Goal: Information Seeking & Learning: Find contact information

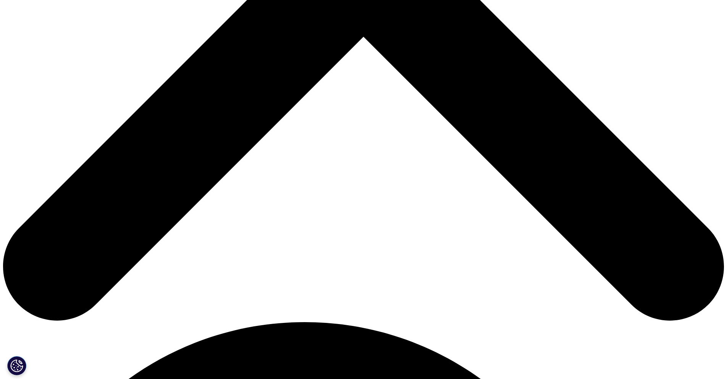
scroll to position [382, 0]
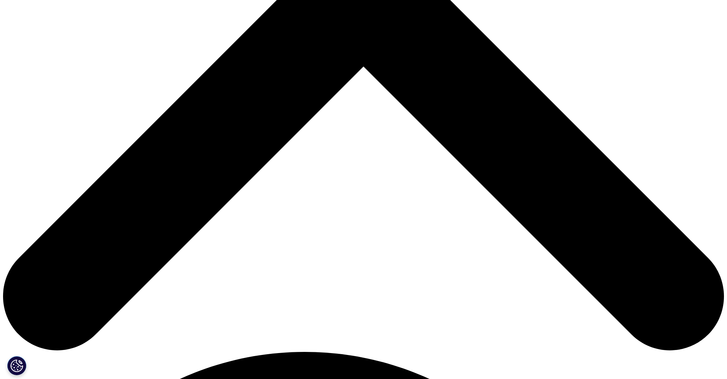
drag, startPoint x: 274, startPoint y: 317, endPoint x: 279, endPoint y: 317, distance: 4.6
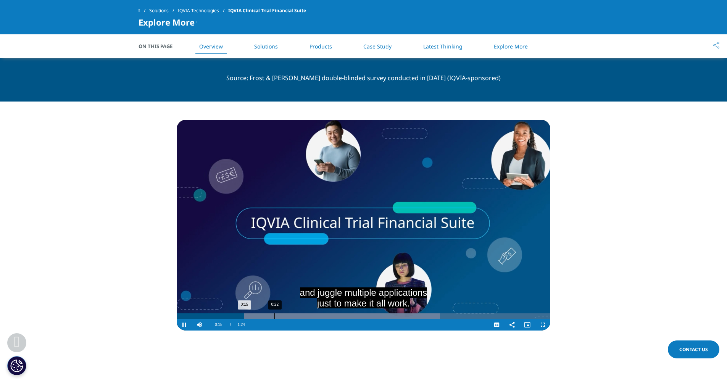
click at [275, 317] on div "Loaded : 70.53% 0:22 0:15" at bounding box center [364, 316] width 374 height 6
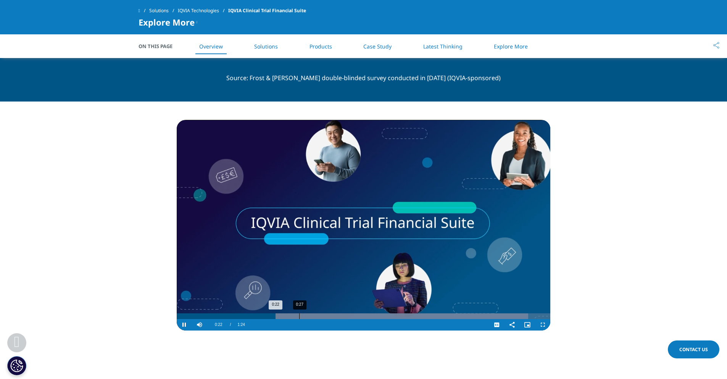
click at [300, 317] on div "0:27" at bounding box center [299, 316] width 0 height 6
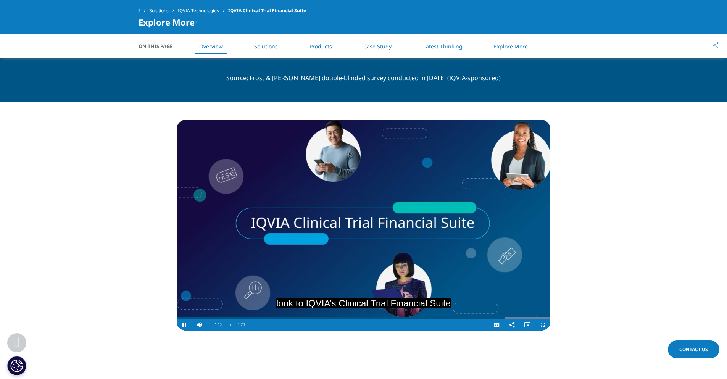
click at [306, 268] on video "Video Player" at bounding box center [364, 225] width 374 height 211
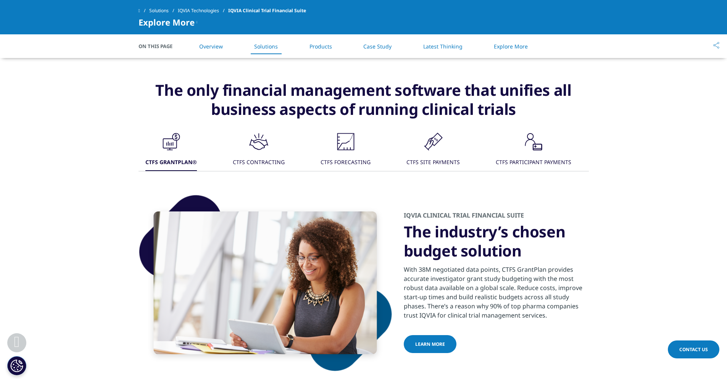
scroll to position [687, 0]
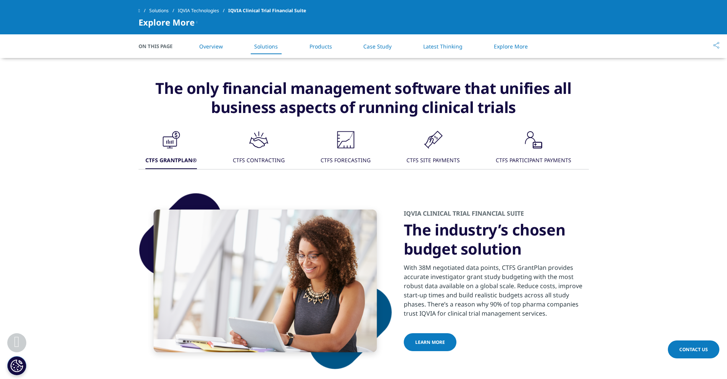
click at [274, 150] on div ".cls-1{fill:#231f20;} CTFS CONTRACTING" at bounding box center [259, 148] width 52 height 41
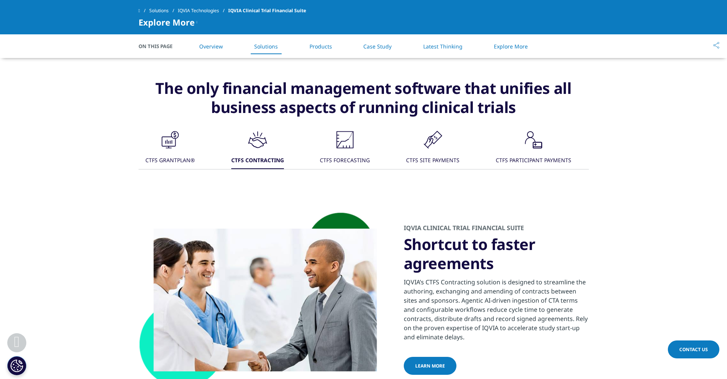
click at [335, 150] on icon ".cls-1{fill:#231f20;}" at bounding box center [345, 139] width 23 height 23
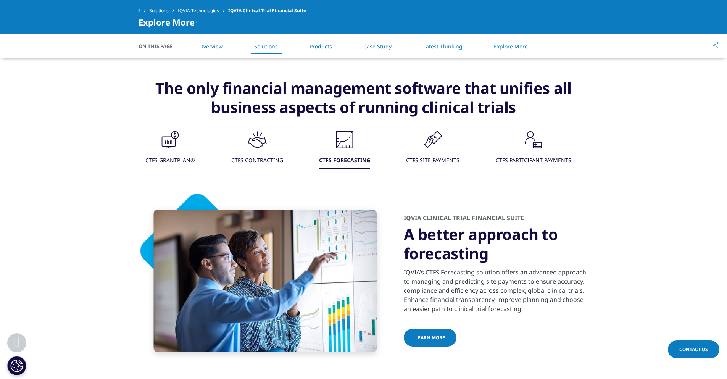
click at [440, 151] on div ".cls-1{fill:#231f20;}" at bounding box center [432, 140] width 23 height 24
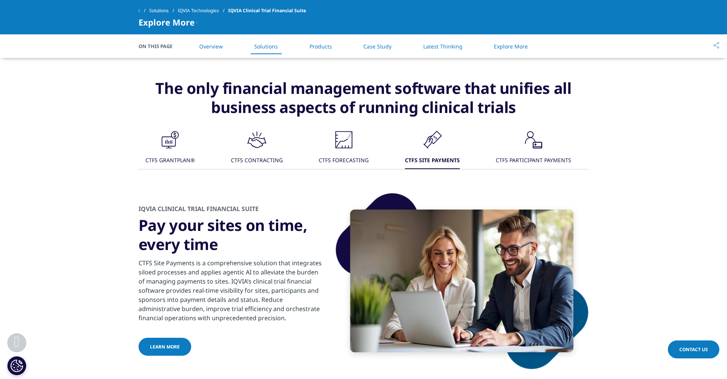
click at [530, 147] on icon ".cls-1{fill:#231f20;}" at bounding box center [533, 139] width 23 height 23
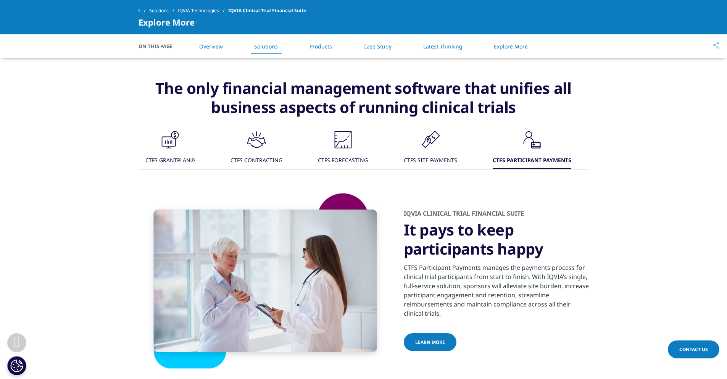
drag, startPoint x: 156, startPoint y: 156, endPoint x: 475, endPoint y: 134, distance: 320.2
click at [157, 155] on div "CTFS GRANTPLAN®" at bounding box center [170, 161] width 50 height 16
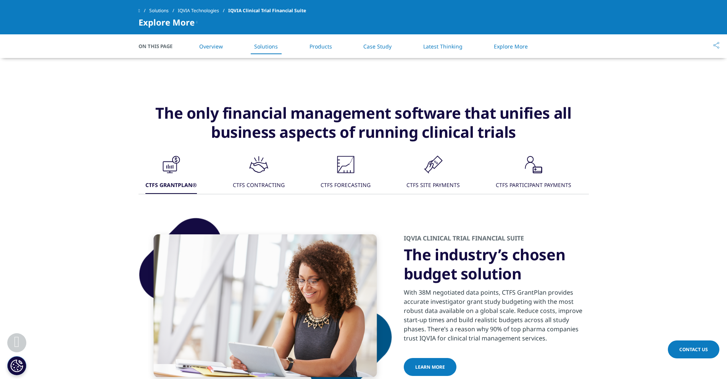
scroll to position [649, 0]
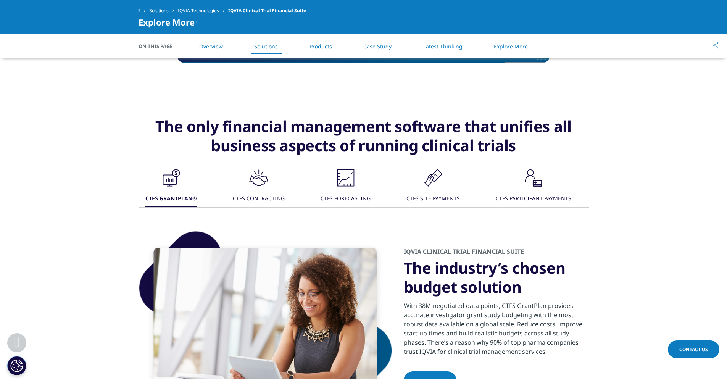
click at [343, 192] on div "CTFS FORECASTING" at bounding box center [346, 199] width 50 height 16
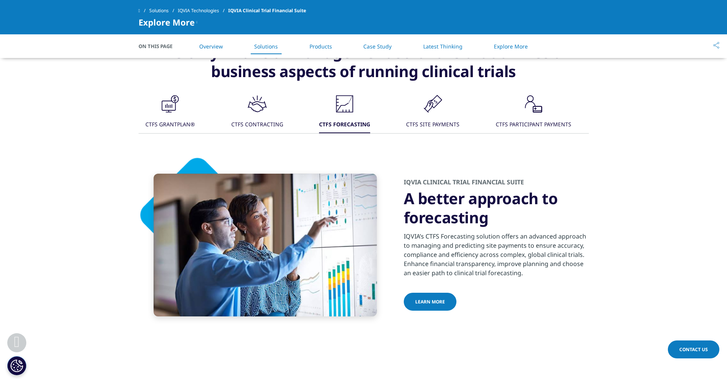
scroll to position [687, 0]
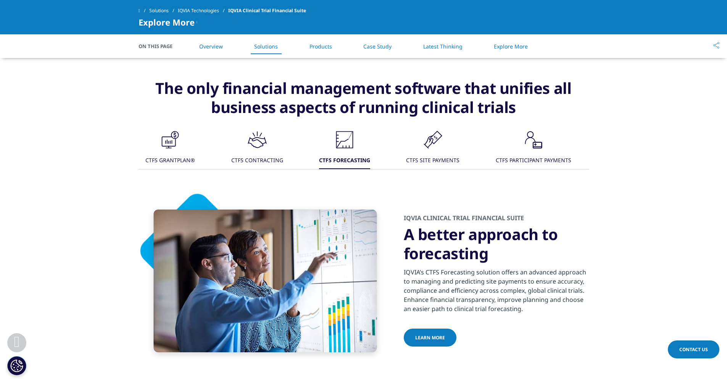
click at [245, 161] on div "CTFS CONTRACTING" at bounding box center [257, 161] width 52 height 16
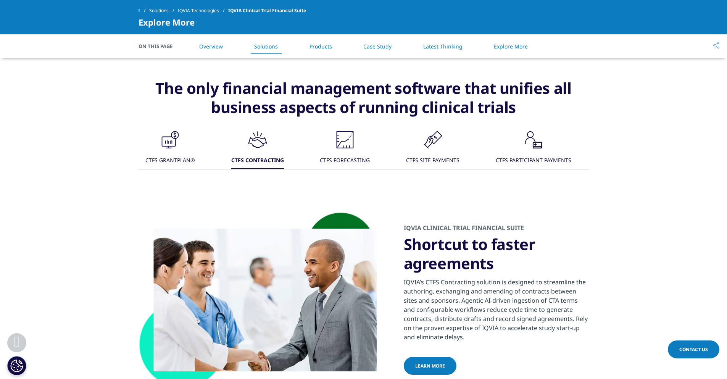
click at [190, 153] on div "CTFS GRANTPLAN®" at bounding box center [170, 161] width 50 height 16
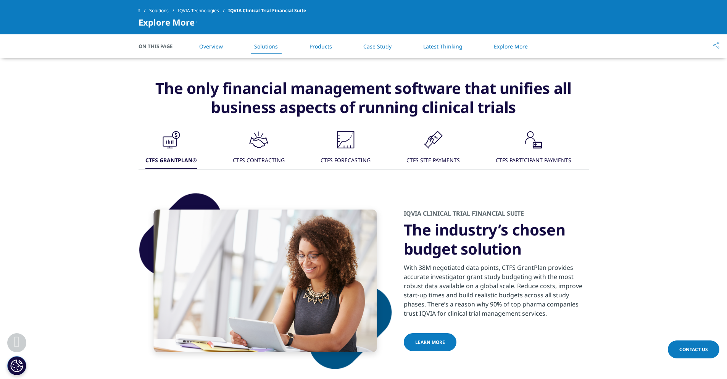
drag, startPoint x: 251, startPoint y: 150, endPoint x: 345, endPoint y: 142, distance: 94.2
click at [259, 150] on icon ".cls-1{fill:#231f20;}" at bounding box center [258, 139] width 23 height 23
click at [345, 142] on icon at bounding box center [344, 143] width 12 height 9
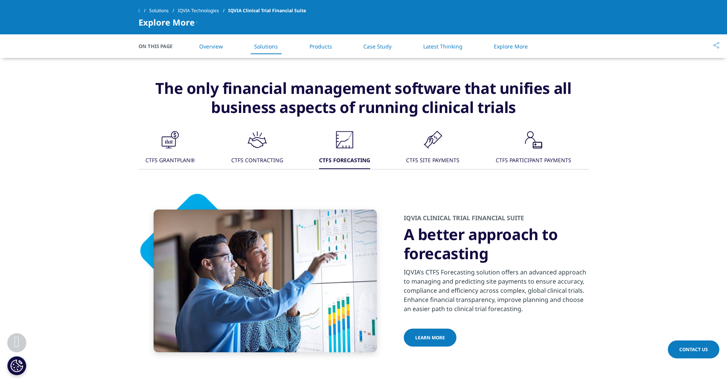
drag, startPoint x: 374, startPoint y: 146, endPoint x: 432, endPoint y: 145, distance: 58.4
click at [392, 146] on div ".cls-1{fill:#231f20;} CTFS GRANTPLAN® .cls-1{fill:#231f20;} CTFS CONTRACTING .c…" at bounding box center [364, 148] width 450 height 41
drag, startPoint x: 446, startPoint y: 146, endPoint x: 495, endPoint y: 142, distance: 49.8
click at [455, 145] on div ".cls-1{fill:#231f20;} CTFS SITE PAYMENTS" at bounding box center [432, 148] width 53 height 41
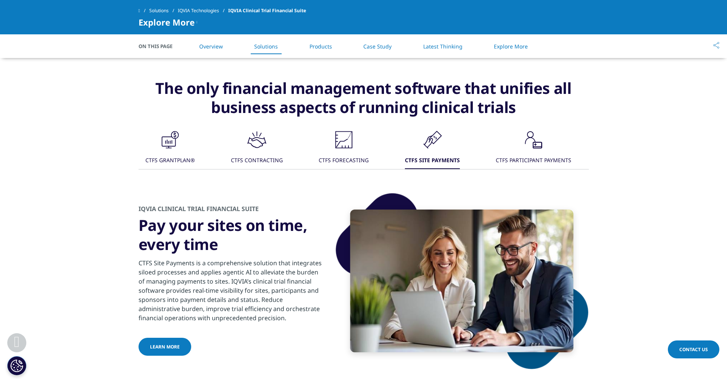
drag, startPoint x: 495, startPoint y: 142, endPoint x: 563, endPoint y: 147, distance: 67.7
click at [532, 145] on div ".cls-1{fill:#231f20;} CTFS GRANTPLAN® .cls-1{fill:#231f20;} CTFS CONTRACTING .c…" at bounding box center [364, 148] width 450 height 41
drag, startPoint x: 563, startPoint y: 147, endPoint x: 559, endPoint y: 147, distance: 3.8
click at [562, 147] on div ".cls-1{fill:#231f20;} CTFS PARTICIPANT PAYMENTS" at bounding box center [534, 148] width 76 height 41
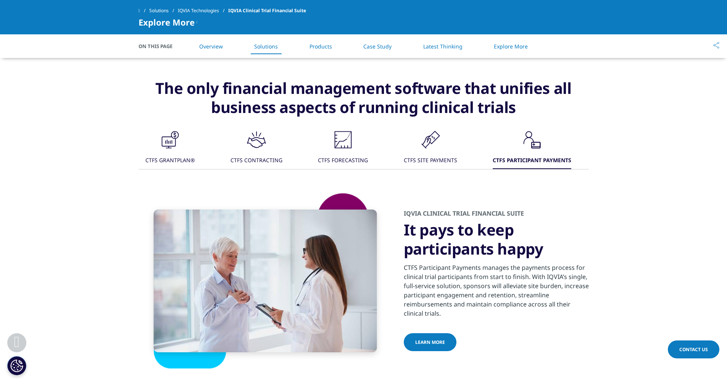
drag, startPoint x: 319, startPoint y: 150, endPoint x: 361, endPoint y: 170, distance: 47.0
click at [317, 150] on button ".cls-1{fill:#231f20;} CTFS FORECASTING" at bounding box center [342, 148] width 51 height 41
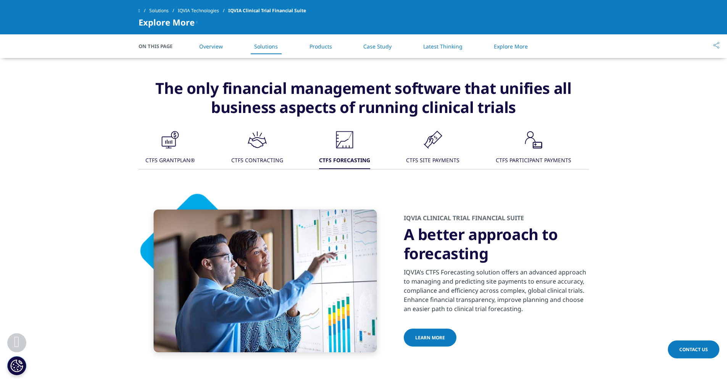
click at [625, 205] on div "The only financial management software that unifies all business aspects of run…" at bounding box center [363, 224] width 727 height 329
click at [438, 140] on icon at bounding box center [435, 137] width 13 height 13
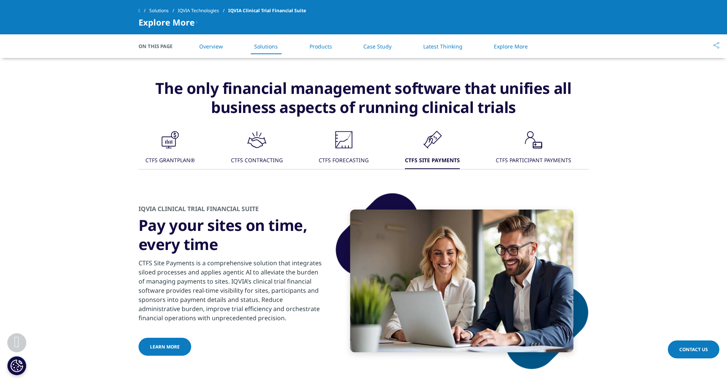
click at [350, 141] on icon ".cls-1{fill:#231f20;}" at bounding box center [343, 139] width 23 height 23
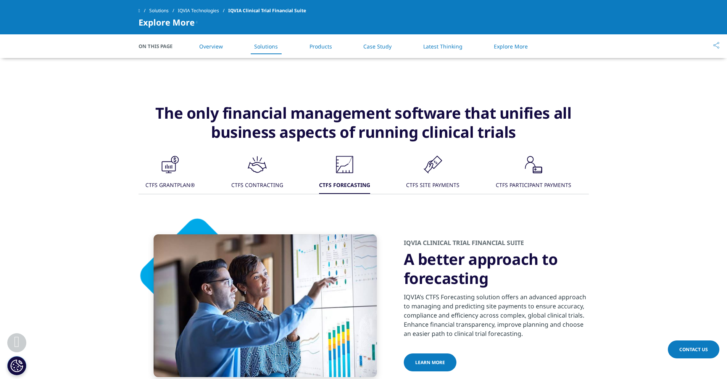
scroll to position [649, 0]
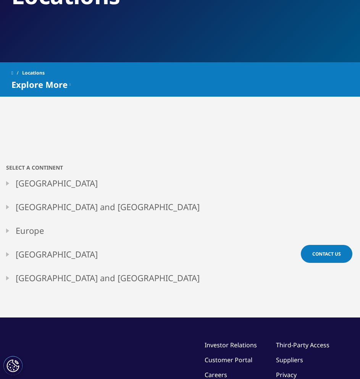
scroll to position [114, 0]
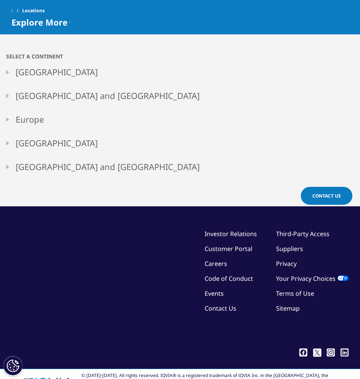
click at [8, 77] on link "North America" at bounding box center [180, 72] width 348 height 24
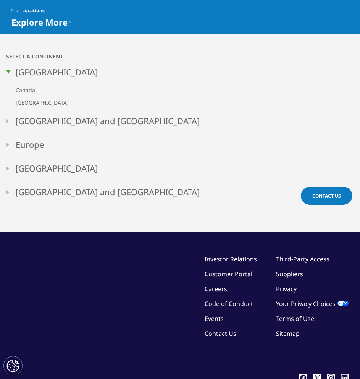
click at [8, 77] on link "North America" at bounding box center [180, 72] width 348 height 24
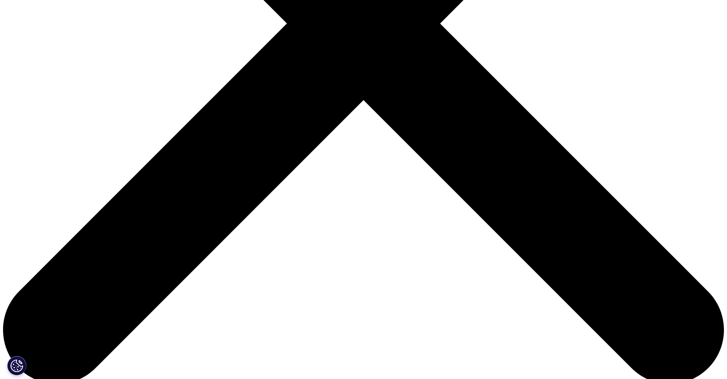
scroll to position [349, 0]
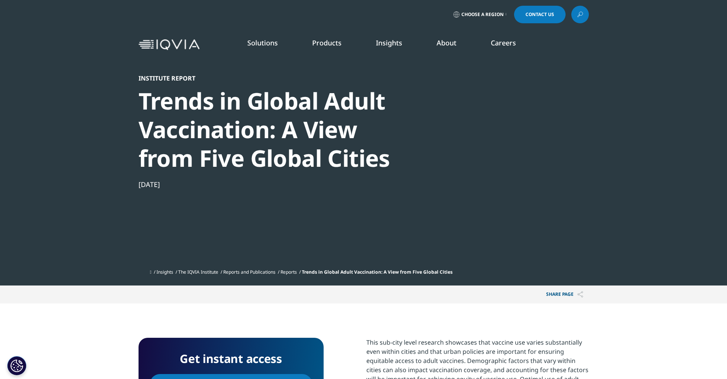
scroll to position [153, 0]
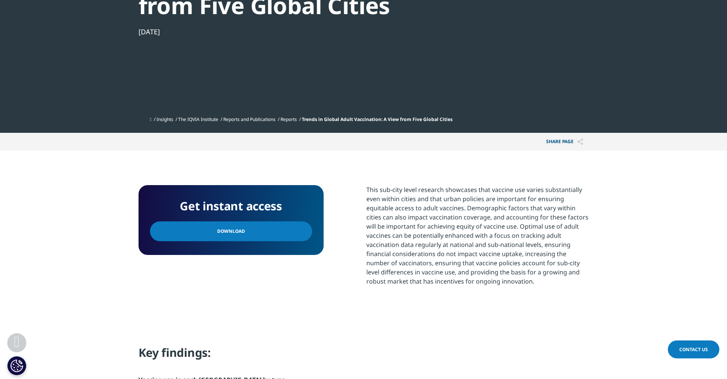
click at [249, 233] on link "Download" at bounding box center [231, 231] width 162 height 20
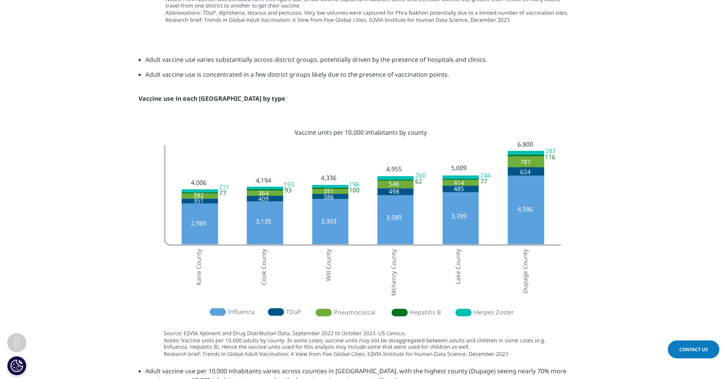
scroll to position [1565, 0]
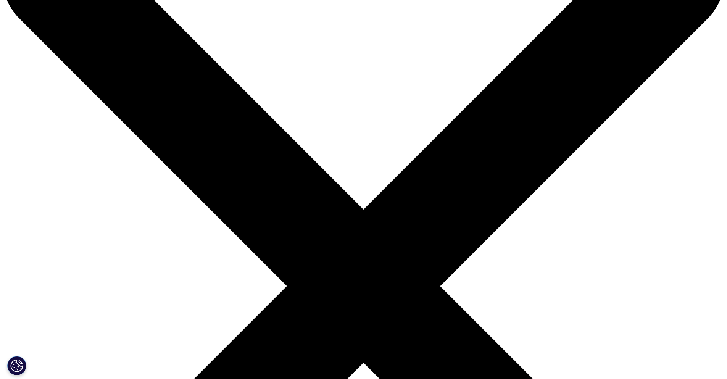
scroll to position [76, 0]
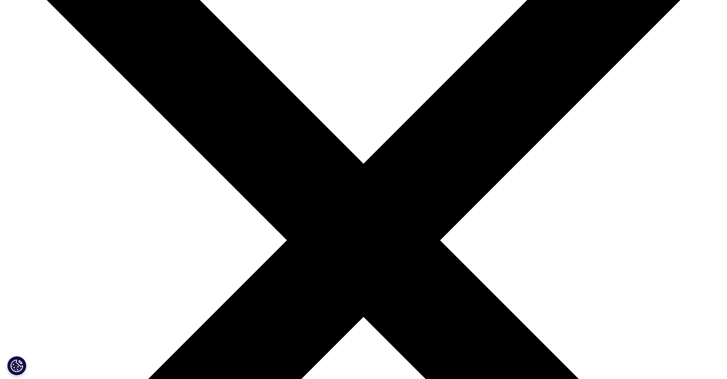
scroll to position [118, 0]
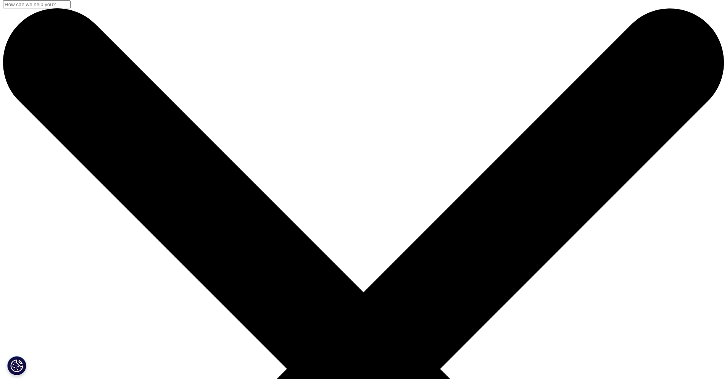
scroll to position [0, 0]
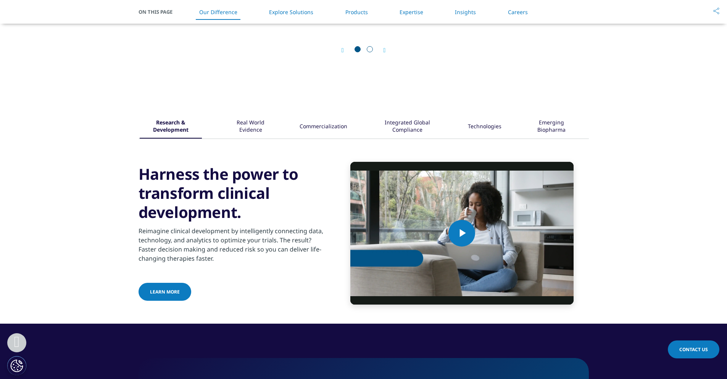
scroll to position [916, 0]
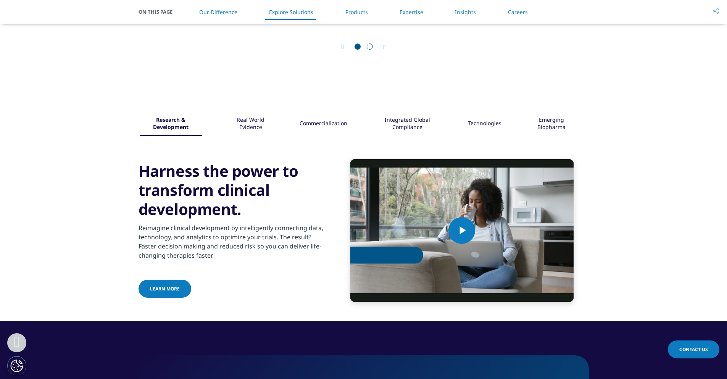
click at [231, 126] on div "Real World Evidence" at bounding box center [250, 124] width 49 height 24
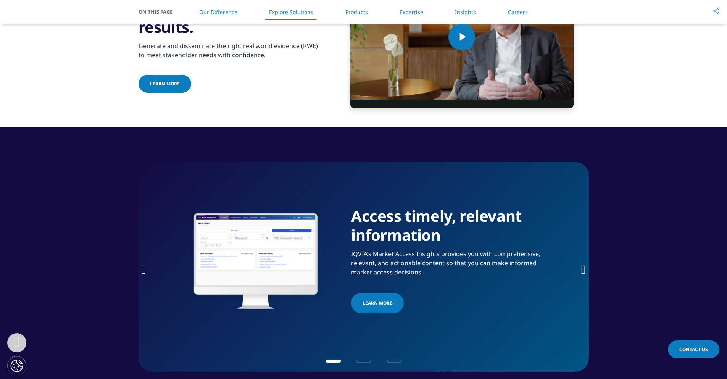
scroll to position [1183, 0]
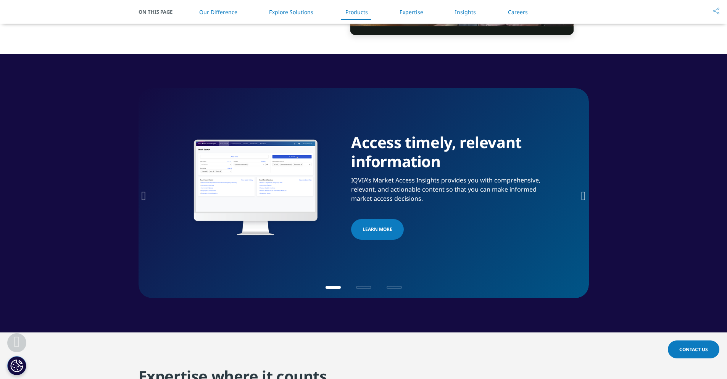
click at [581, 198] on icon "Next slide" at bounding box center [583, 196] width 5 height 12
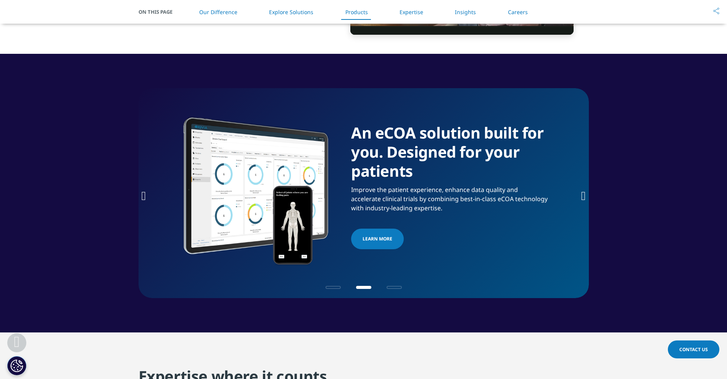
click at [581, 197] on icon "Next slide" at bounding box center [583, 196] width 5 height 12
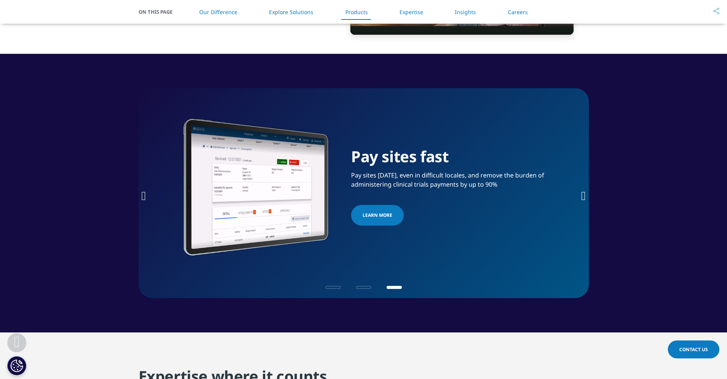
drag, startPoint x: 580, startPoint y: 197, endPoint x: 586, endPoint y: 196, distance: 5.9
click at [585, 197] on icon "Next slide" at bounding box center [583, 196] width 5 height 12
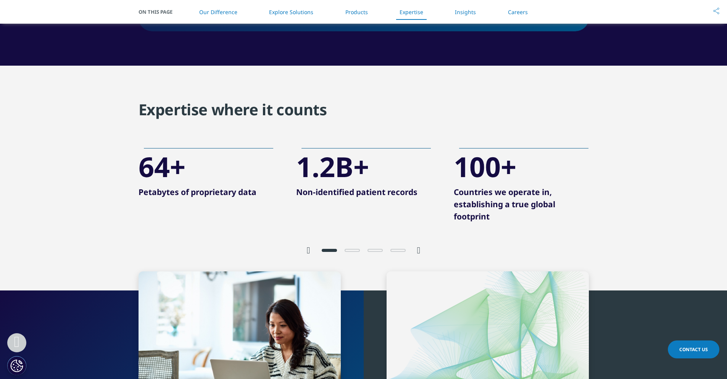
scroll to position [1450, 0]
click at [420, 249] on icon "Next slide" at bounding box center [418, 249] width 3 height 9
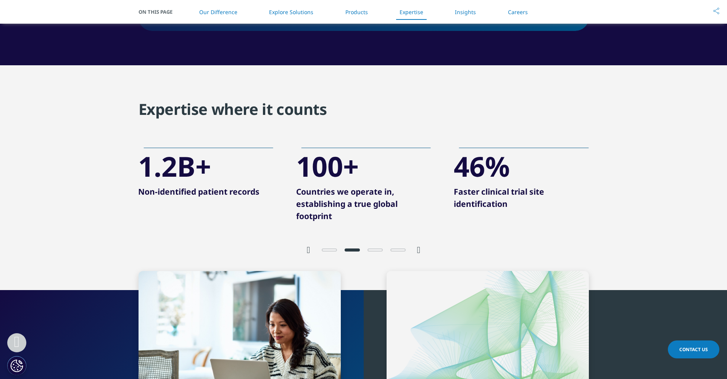
drag, startPoint x: 421, startPoint y: 249, endPoint x: 419, endPoint y: 245, distance: 4.1
click at [420, 248] on icon "Next slide" at bounding box center [418, 249] width 3 height 9
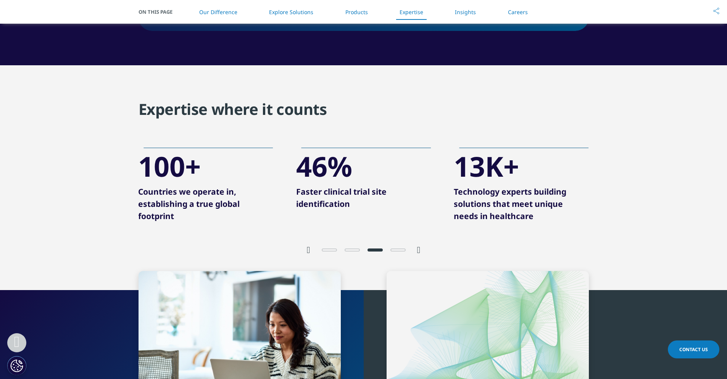
click at [419, 245] on icon "Next slide" at bounding box center [418, 249] width 3 height 9
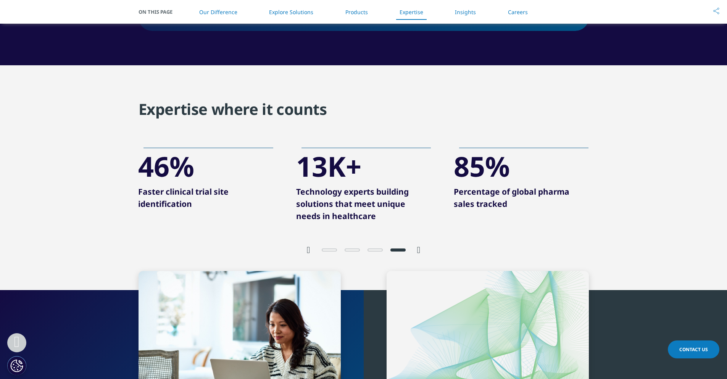
click at [419, 245] on icon "Next slide" at bounding box center [418, 249] width 3 height 9
click at [305, 247] on div at bounding box center [364, 242] width 450 height 28
click at [308, 249] on icon "Previous slide" at bounding box center [308, 249] width 3 height 9
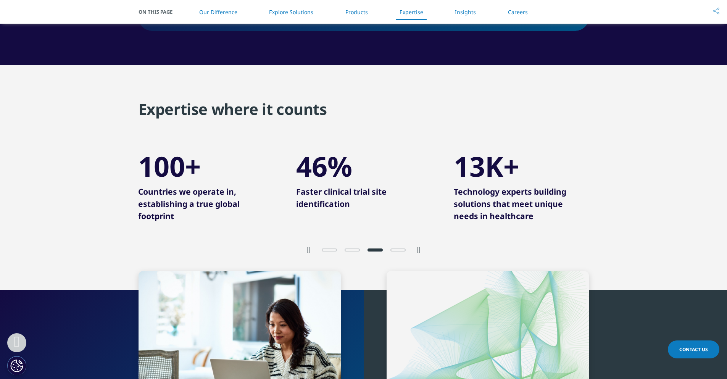
click at [308, 250] on icon "Previous slide" at bounding box center [308, 249] width 3 height 9
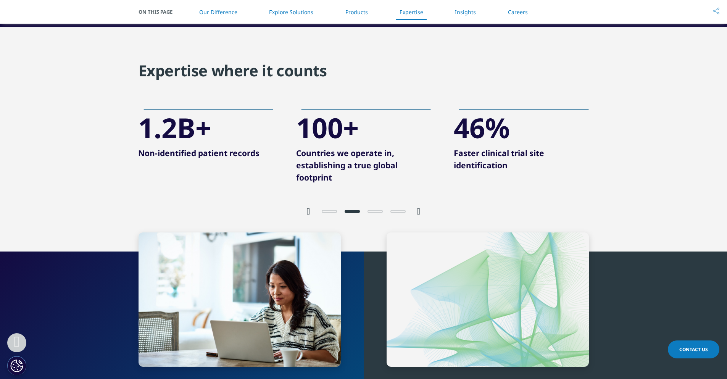
scroll to position [1488, 0]
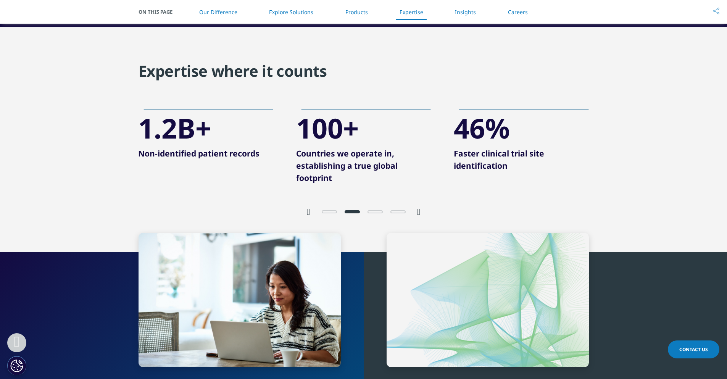
click at [527, 170] on p "Faster clinical trial site identification" at bounding box center [521, 162] width 135 height 30
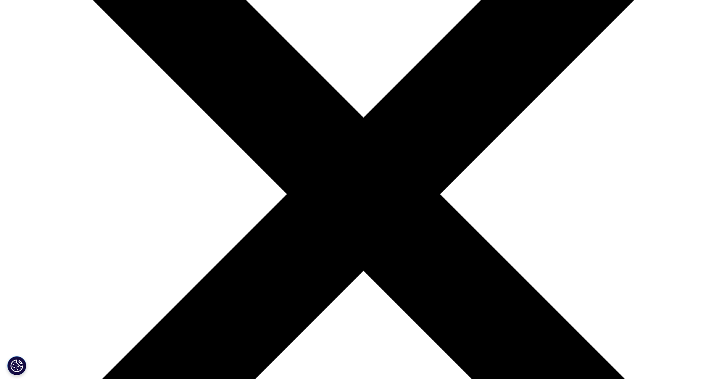
scroll to position [191, 0]
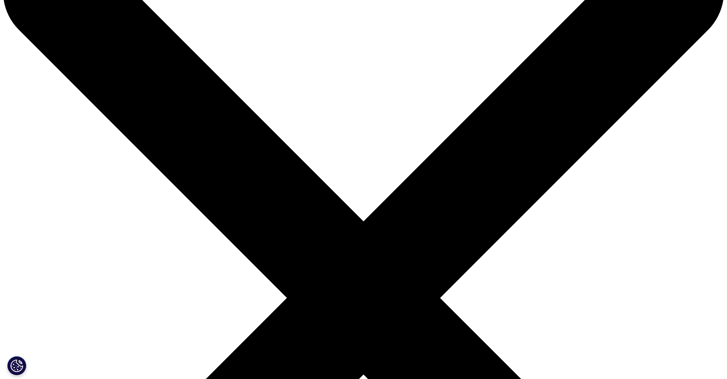
scroll to position [114, 0]
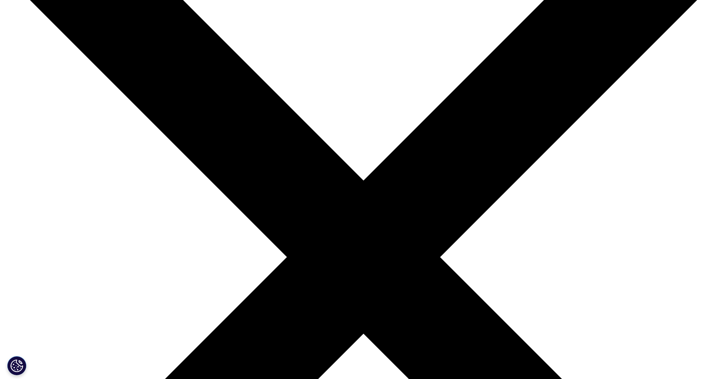
drag, startPoint x: 141, startPoint y: 264, endPoint x: 149, endPoint y: 262, distance: 7.9
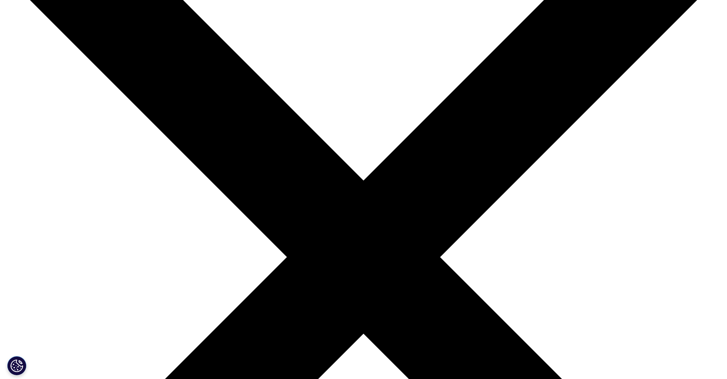
drag, startPoint x: 245, startPoint y: 263, endPoint x: 278, endPoint y: 190, distance: 80.4
drag, startPoint x: 301, startPoint y: 161, endPoint x: 321, endPoint y: 153, distance: 21.0
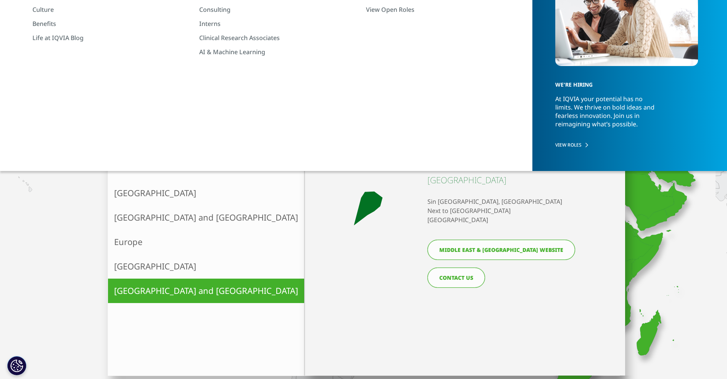
click at [615, 166] on span "X" at bounding box center [616, 162] width 5 height 11
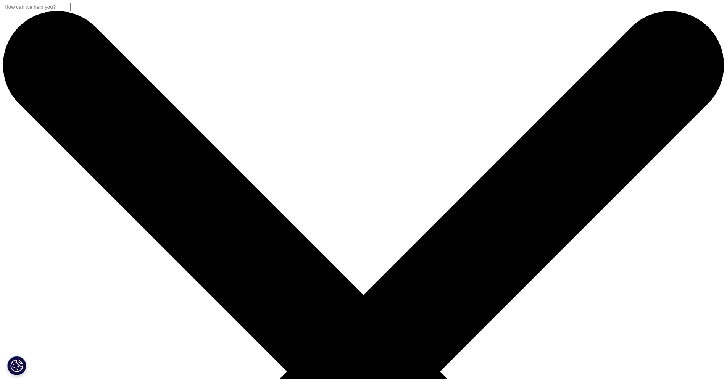
scroll to position [114, 0]
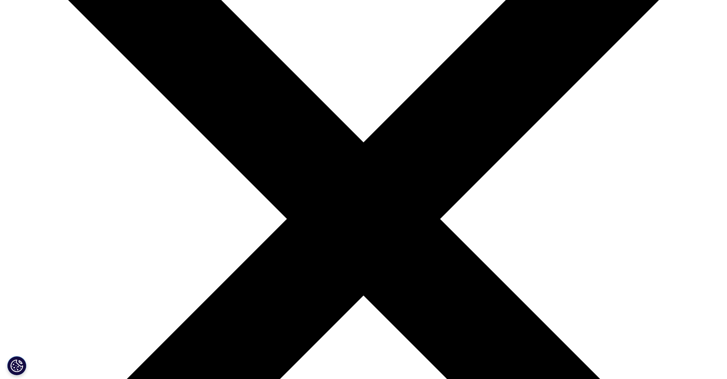
scroll to position [0, 0]
